Goal: Information Seeking & Learning: Learn about a topic

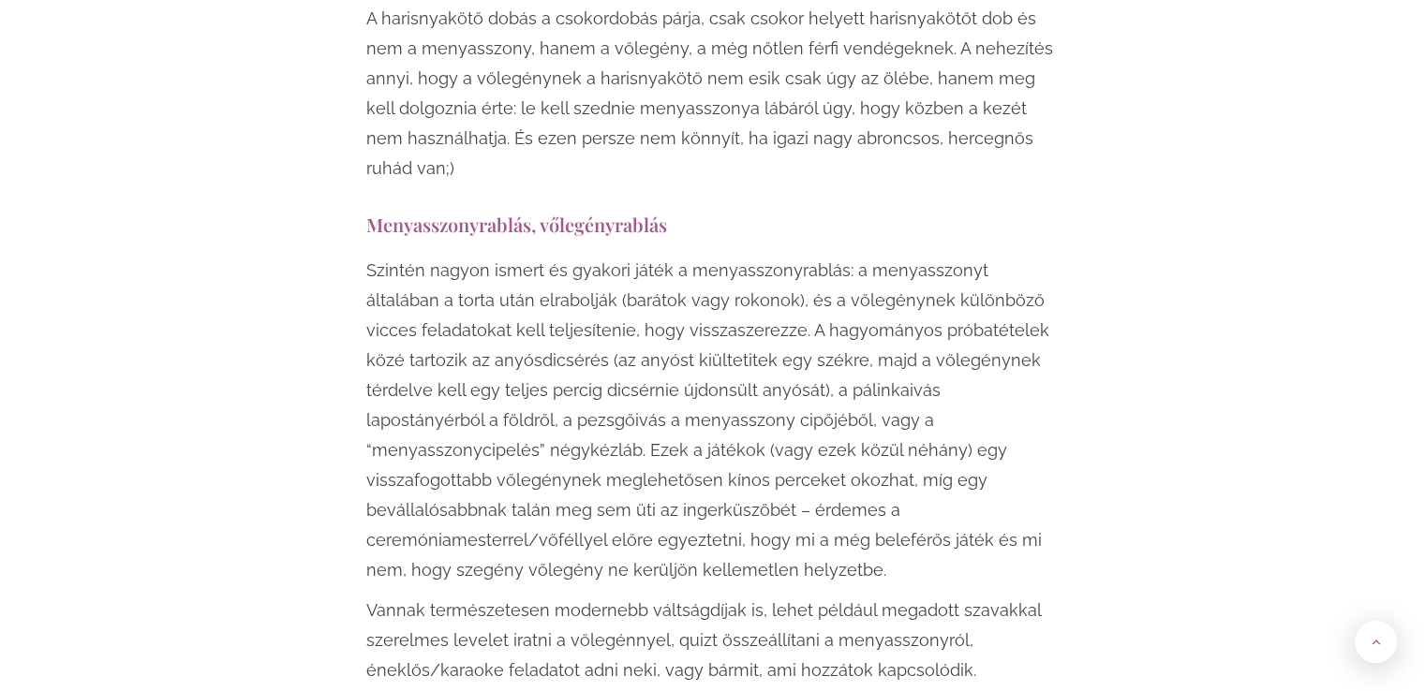
scroll to position [2998, 0]
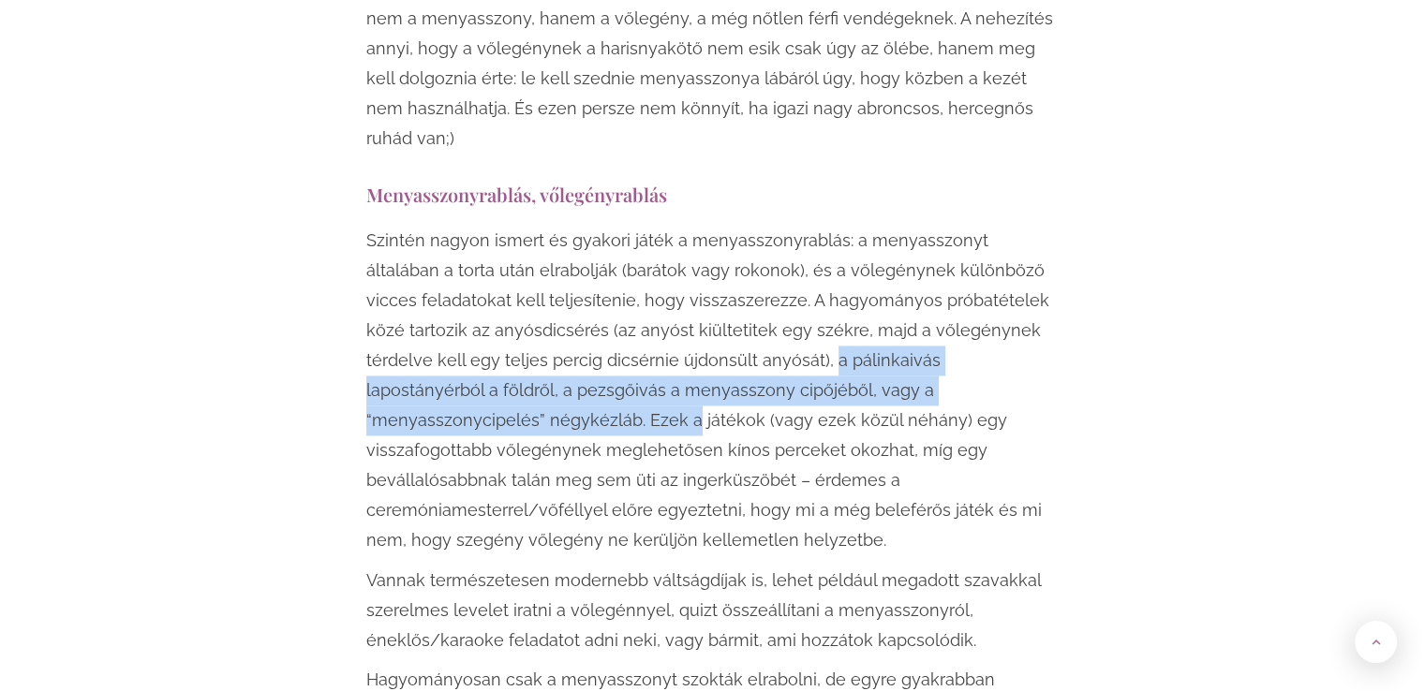
drag, startPoint x: 754, startPoint y: 300, endPoint x: 1079, endPoint y: 325, distance: 326.1
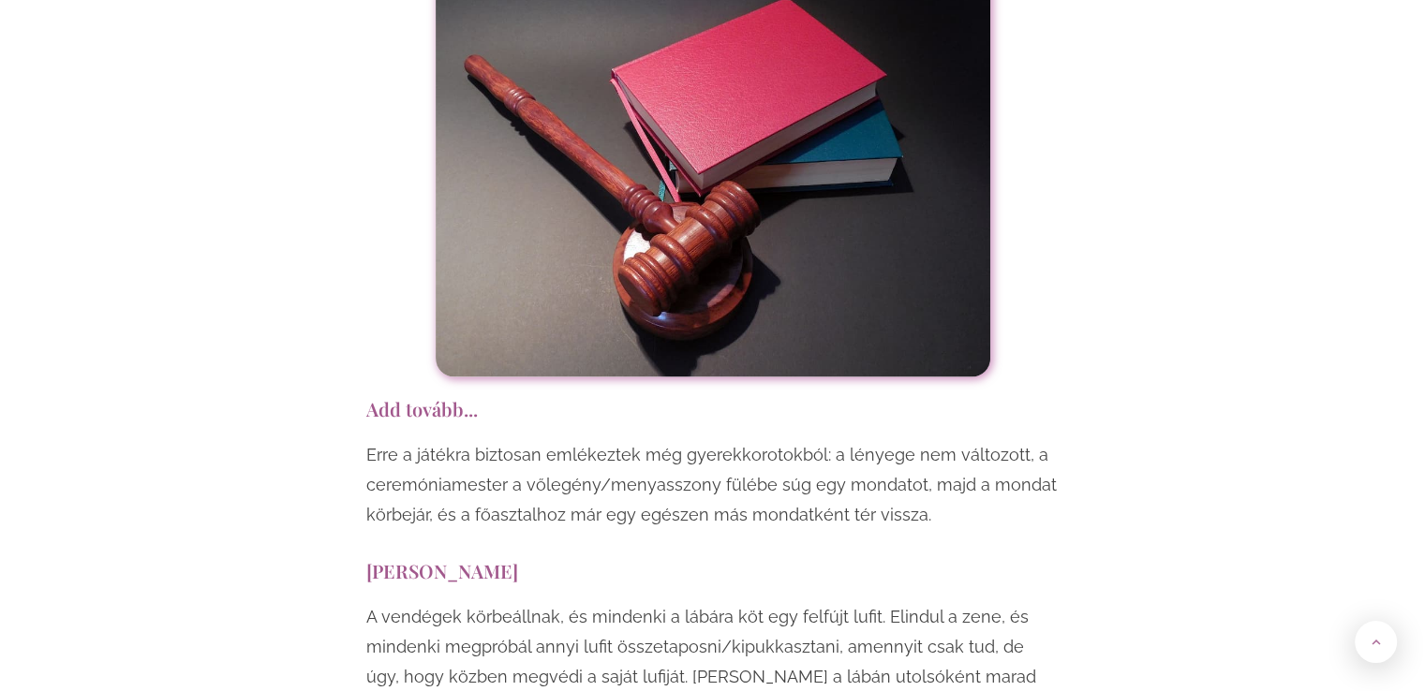
scroll to position [10891, 0]
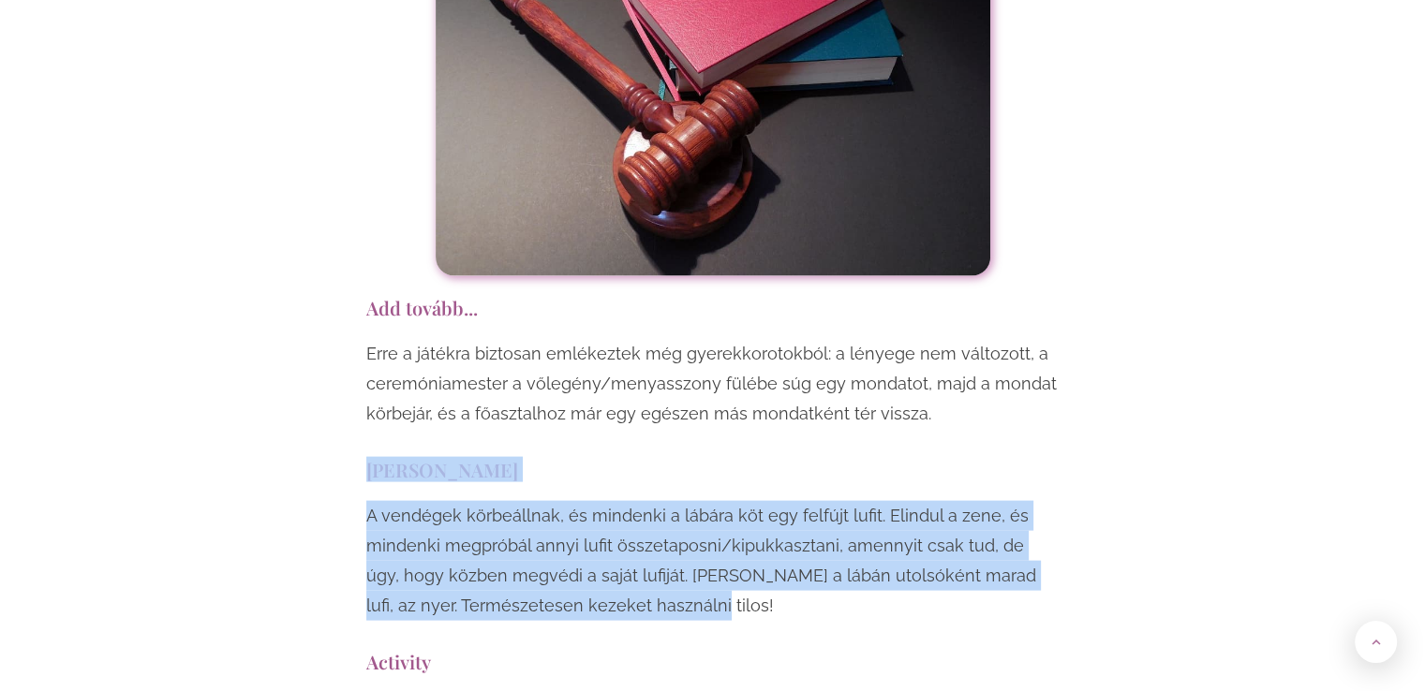
drag, startPoint x: 687, startPoint y: 399, endPoint x: 349, endPoint y: 278, distance: 358.3
click at [705, 501] on p "A vendégek körbeállnak, és mindenki a lábára köt egy felfújt lufit. Elindul a z…" at bounding box center [712, 561] width 693 height 120
drag, startPoint x: 685, startPoint y: 396, endPoint x: 352, endPoint y: 316, distance: 342.2
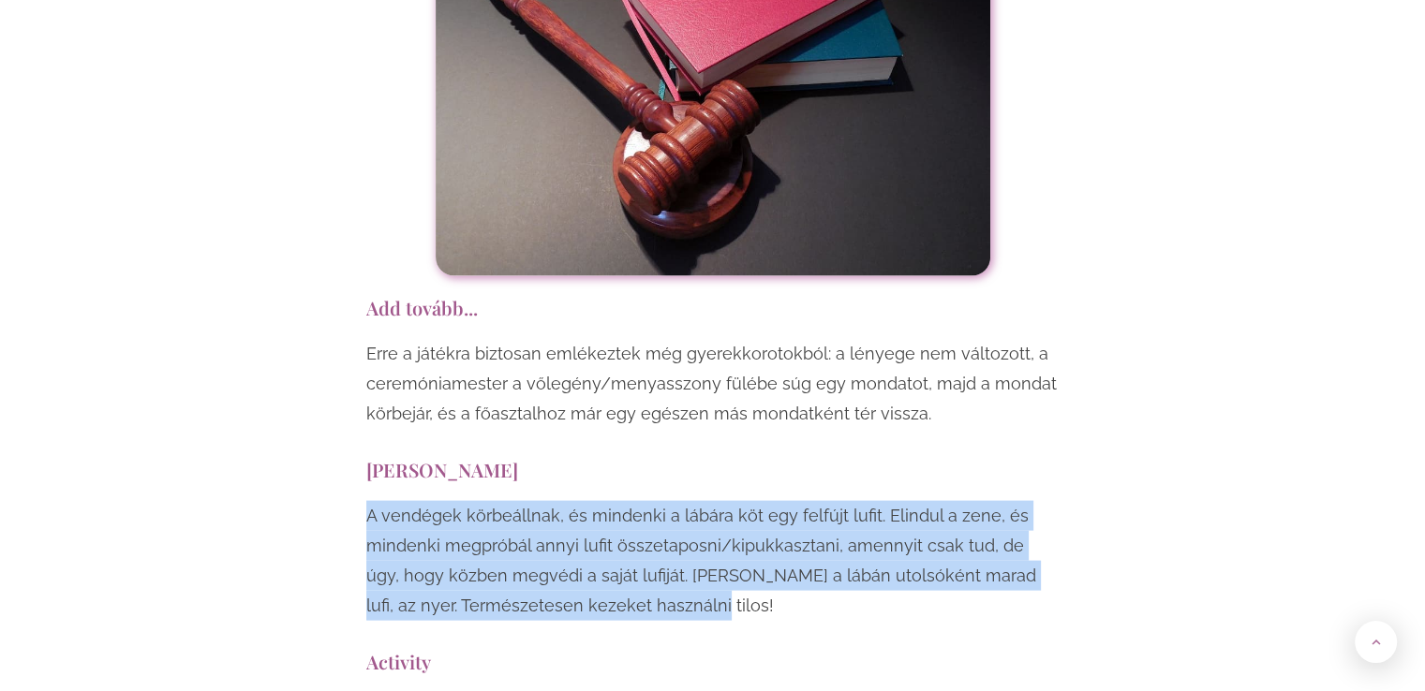
click at [907, 501] on p "A vendégek körbeállnak, és mindenki a lábára köt egy felfújt lufit. Elindul a z…" at bounding box center [712, 561] width 693 height 120
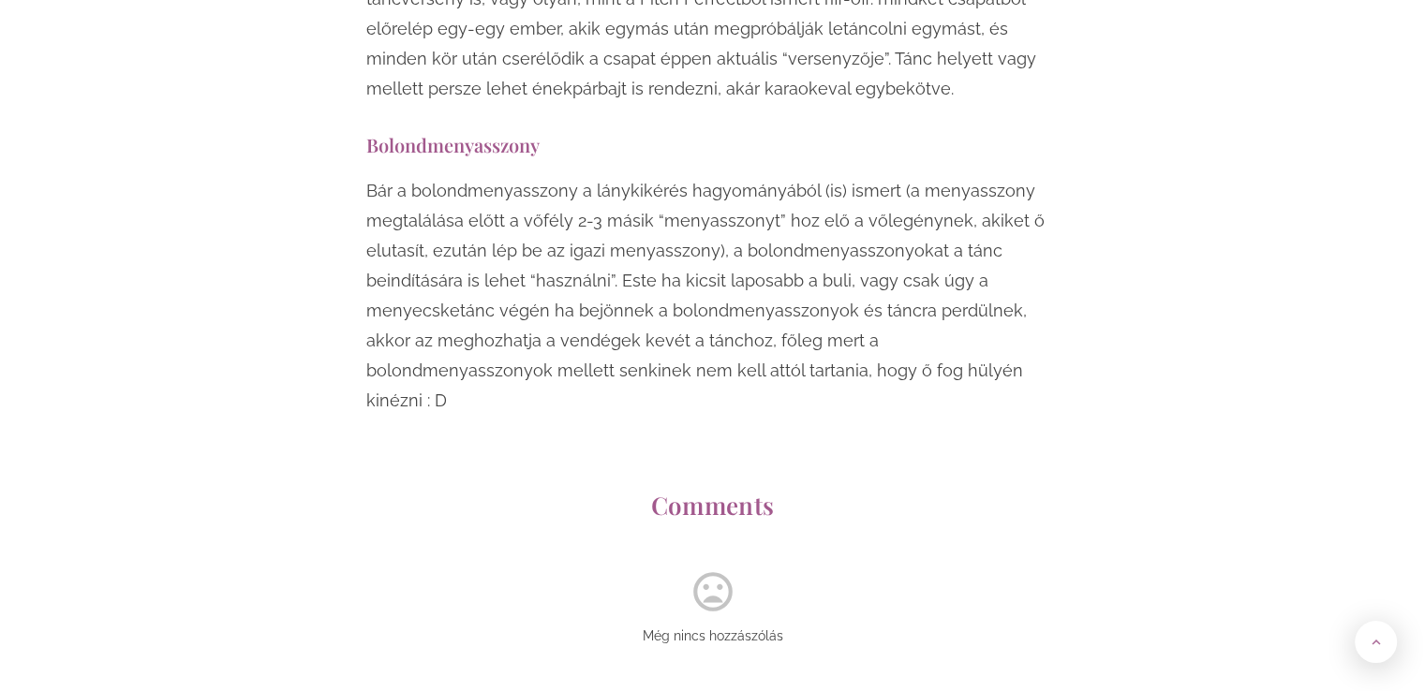
scroll to position [14934, 0]
